Goal: Information Seeking & Learning: Find specific fact

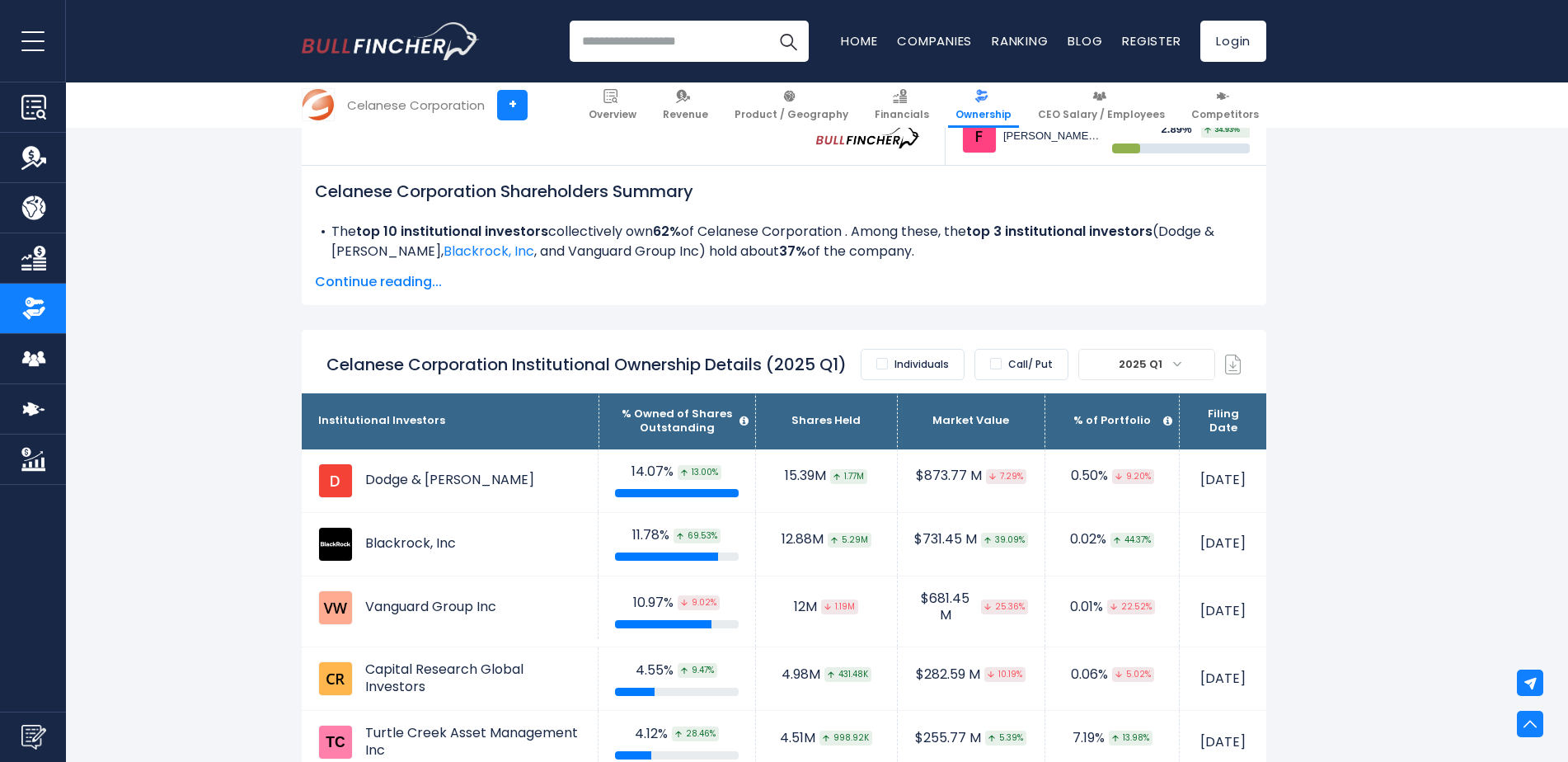
scroll to position [907, 0]
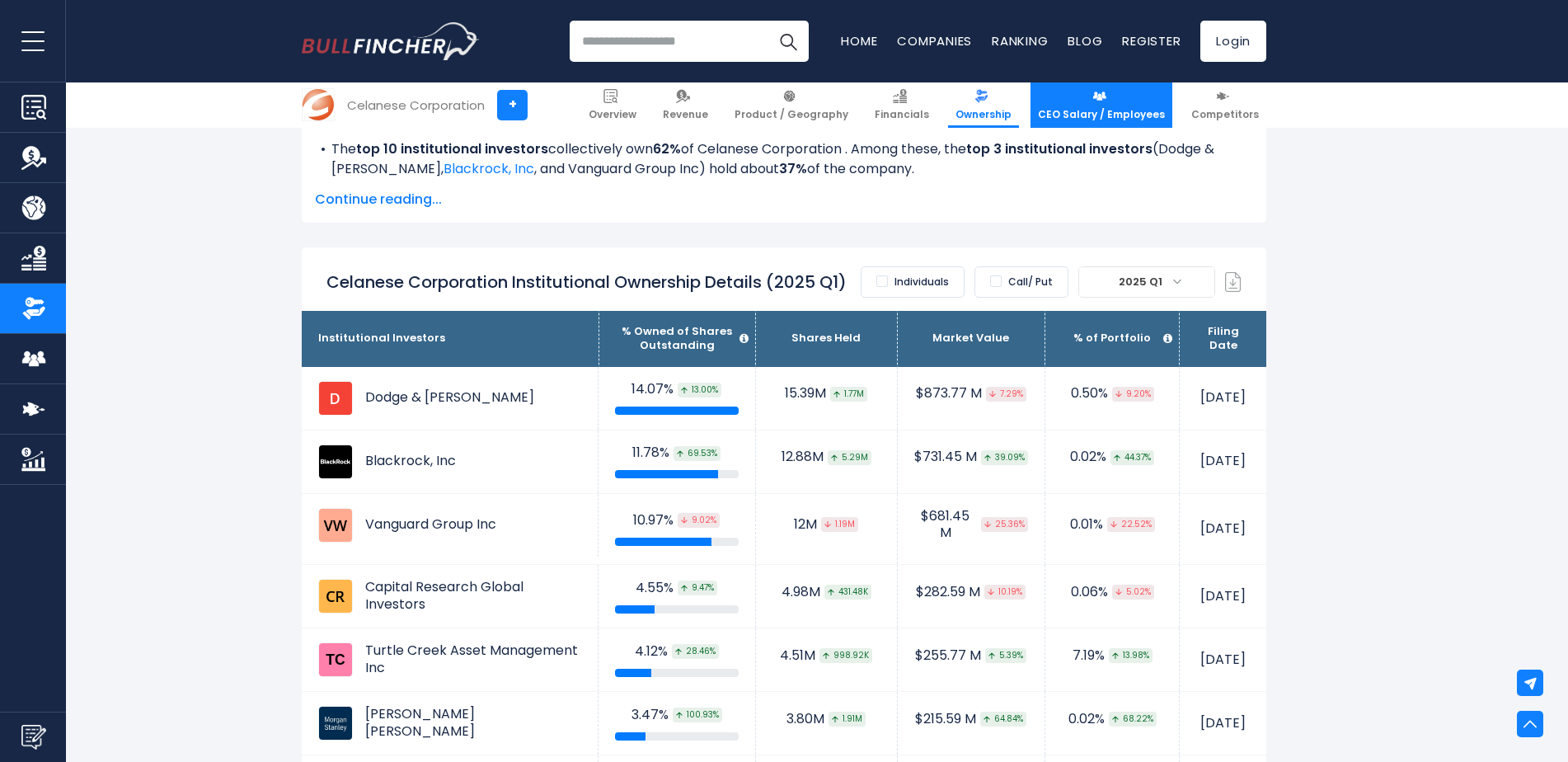
click at [1075, 109] on span "CEO Salary / Employees" at bounding box center [1101, 115] width 127 height 13
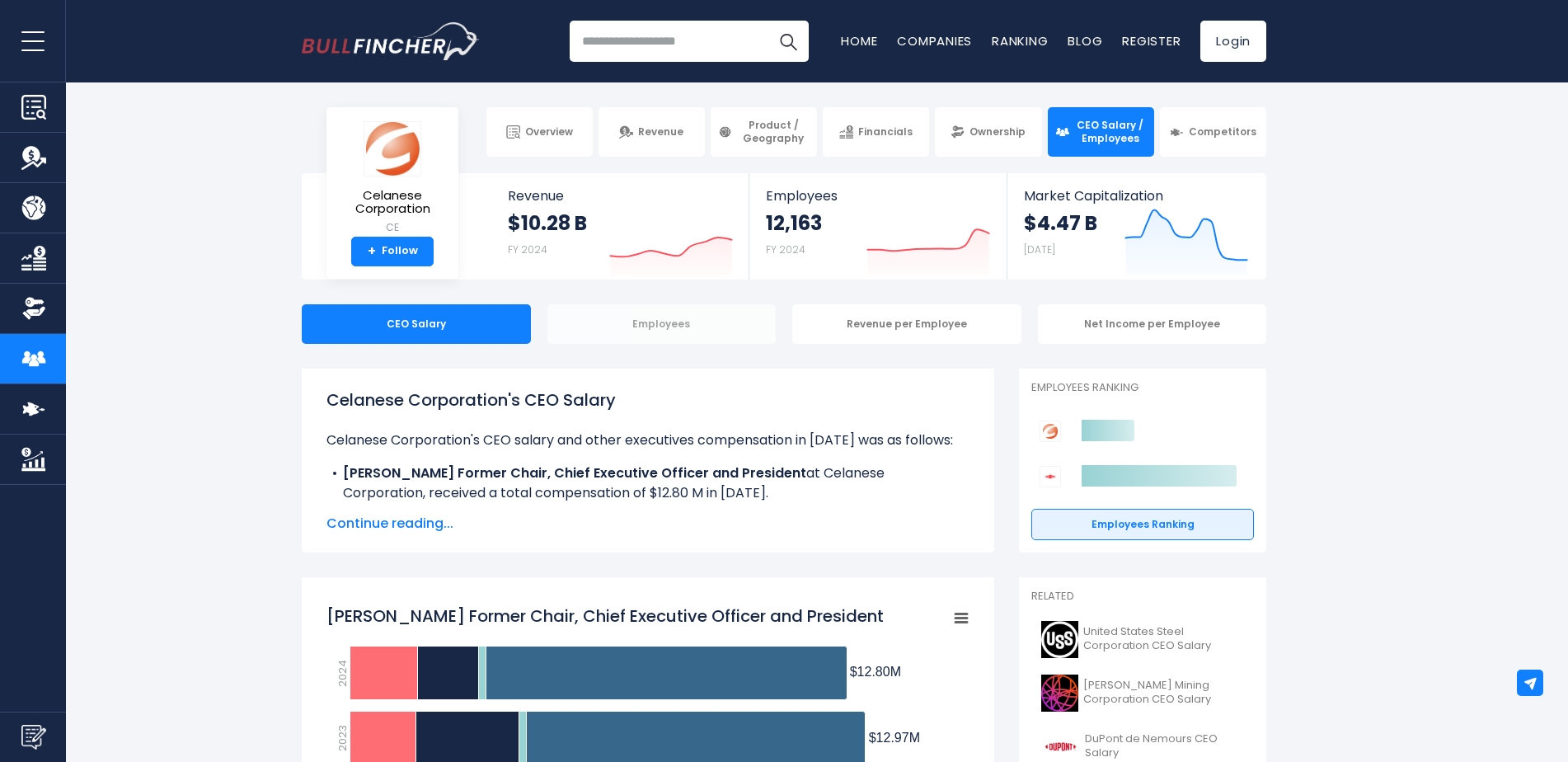
click at [693, 320] on div "Employees" at bounding box center [663, 323] width 229 height 39
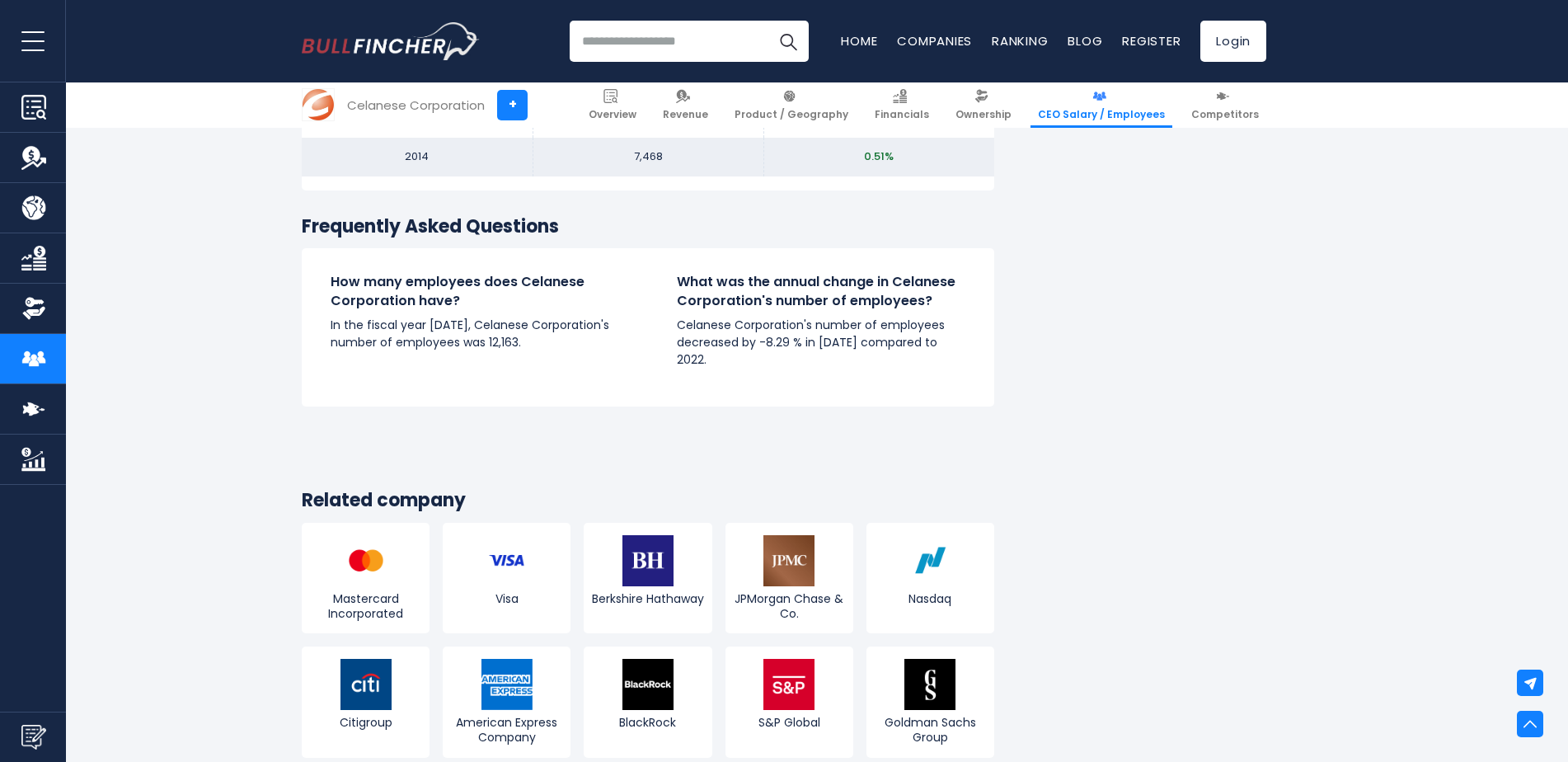
scroll to position [2226, 0]
